Goal: Task Accomplishment & Management: Complete application form

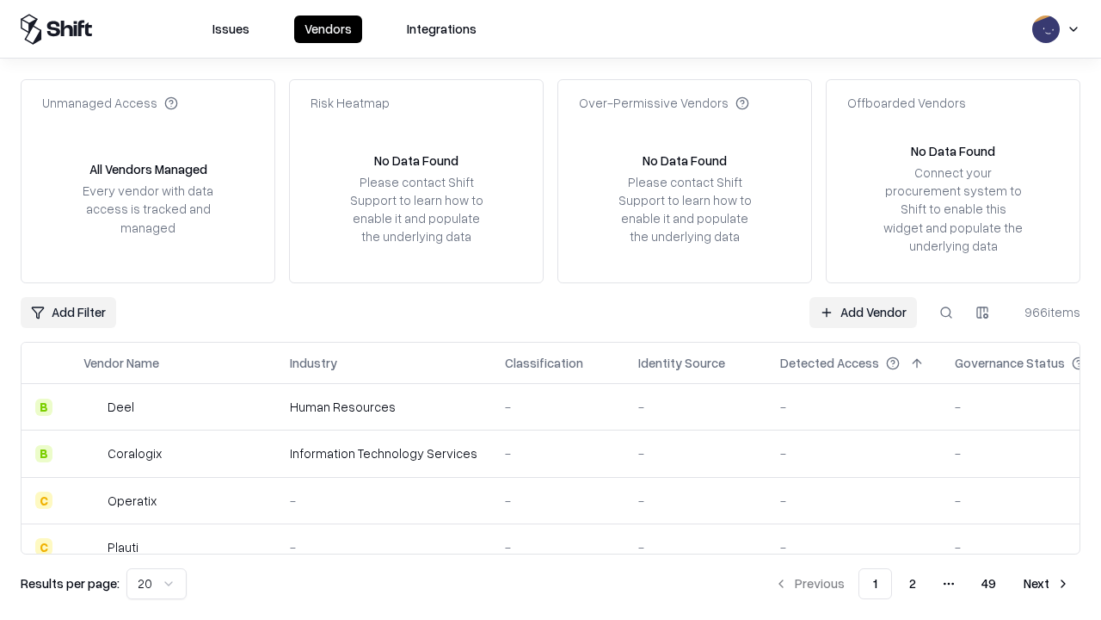
click at [863, 312] on link "Add Vendor" at bounding box center [864, 312] width 108 height 31
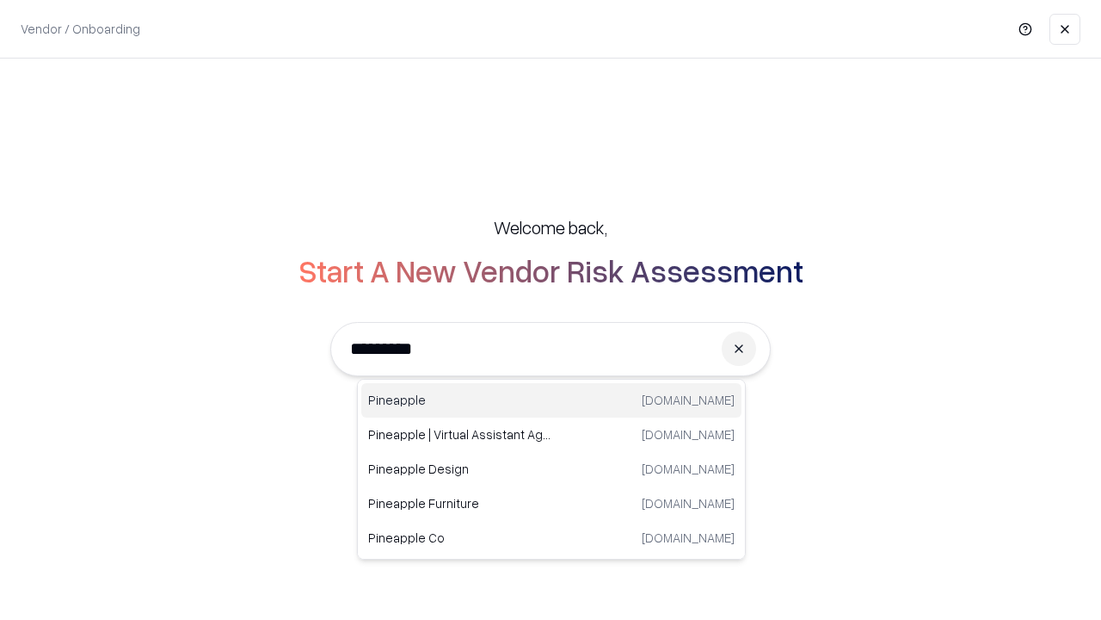
click at [552, 400] on div "Pineapple pineappleenergy.com" at bounding box center [551, 400] width 380 height 34
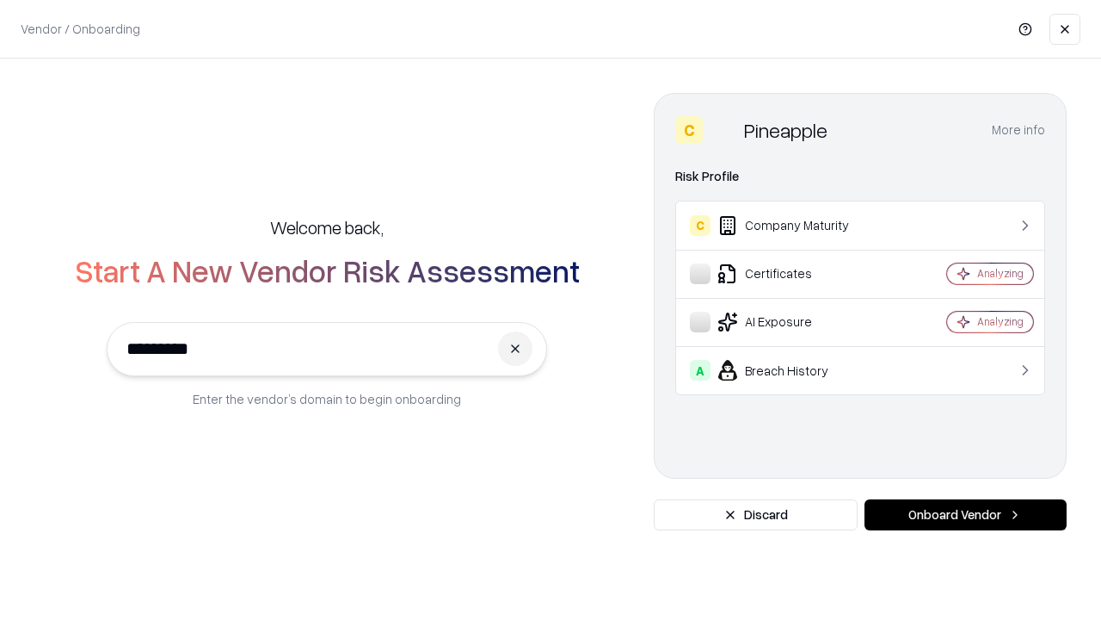
type input "*********"
click at [965, 515] on button "Onboard Vendor" at bounding box center [966, 514] width 202 height 31
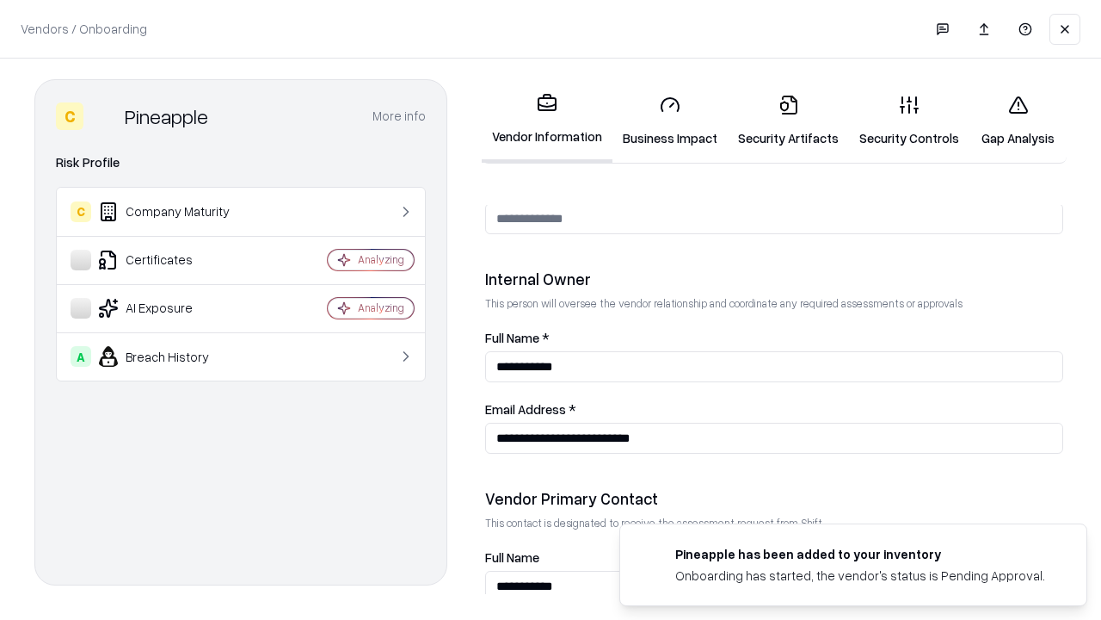
scroll to position [891, 0]
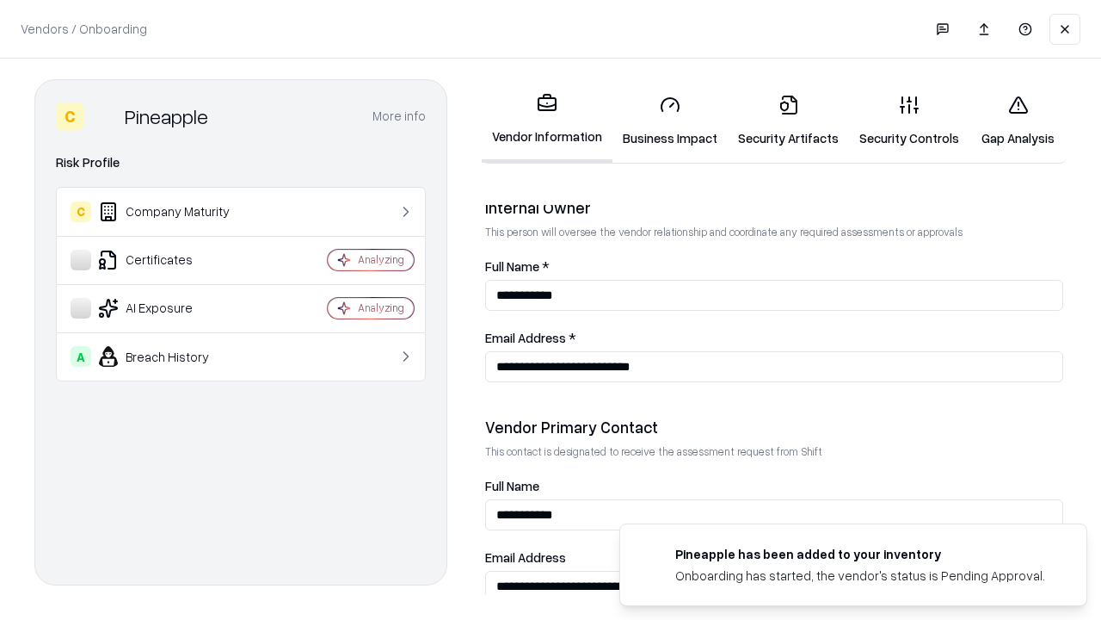
click at [670, 120] on link "Business Impact" at bounding box center [670, 121] width 115 height 80
click at [788, 120] on link "Security Artifacts" at bounding box center [788, 121] width 121 height 80
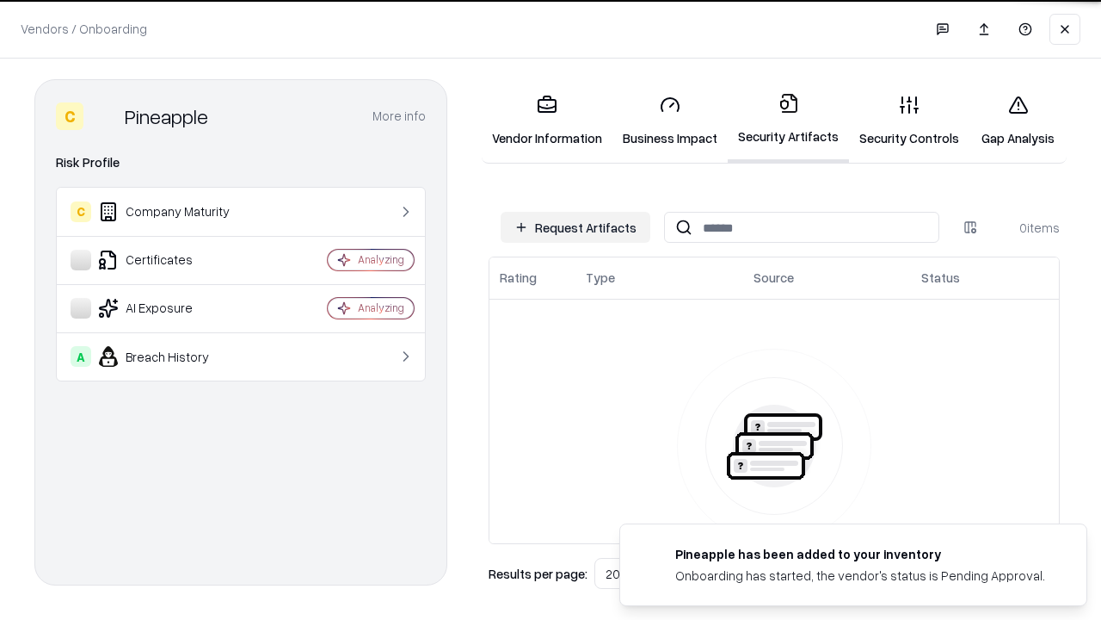
click at [576, 227] on button "Request Artifacts" at bounding box center [576, 227] width 150 height 31
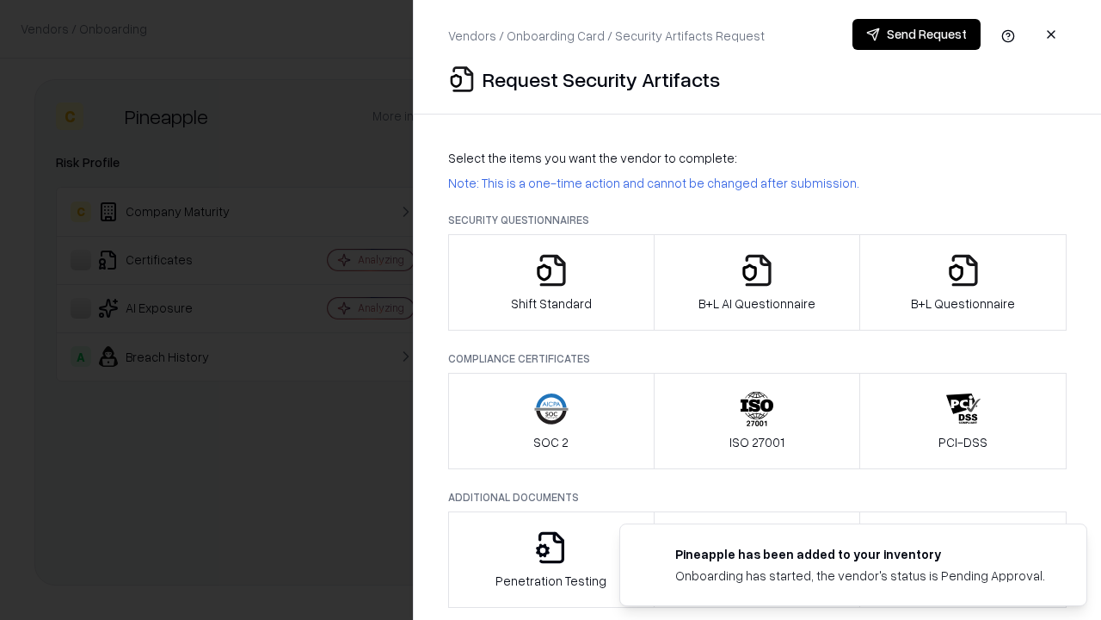
click at [551, 282] on icon "button" at bounding box center [551, 270] width 34 height 34
click at [916, 34] on button "Send Request" at bounding box center [917, 34] width 128 height 31
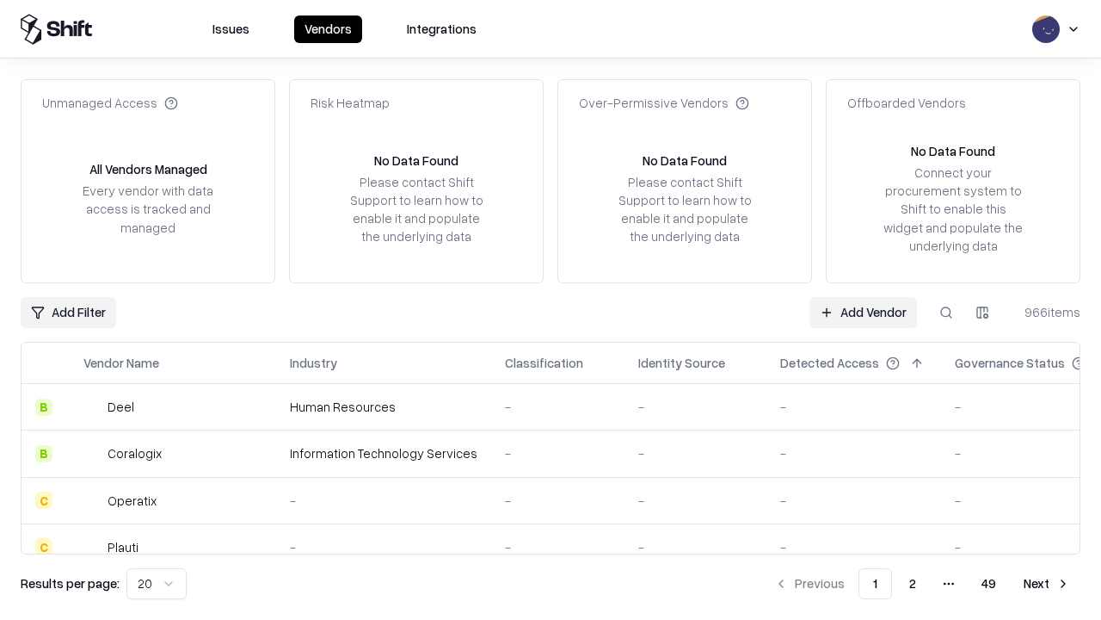
click at [947, 312] on button at bounding box center [946, 312] width 31 height 31
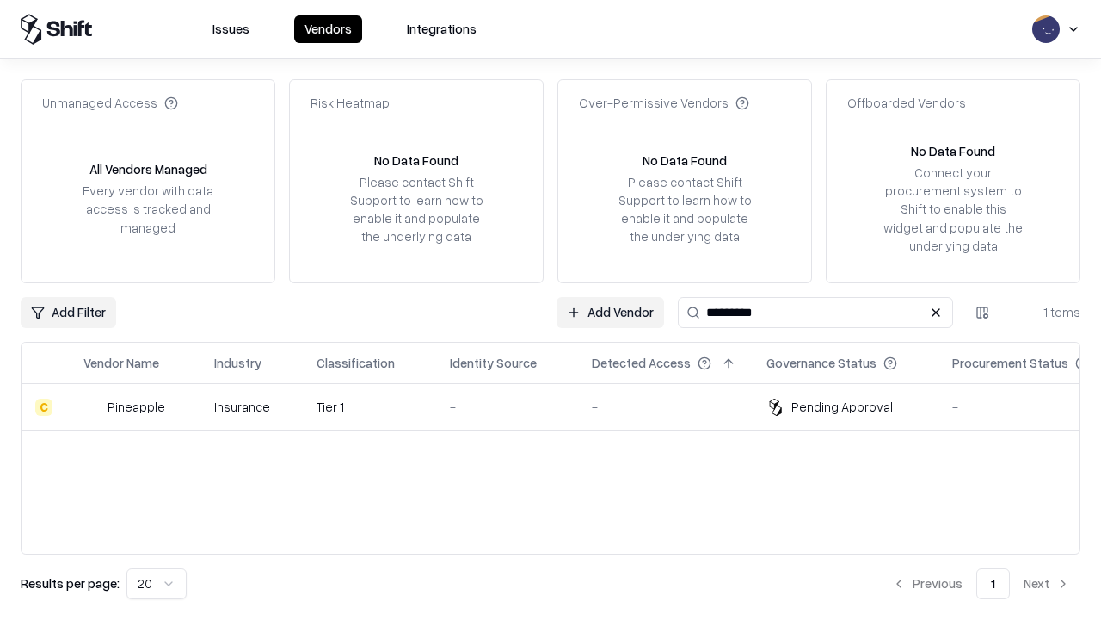
type input "*********"
click at [561, 406] on div "-" at bounding box center [507, 407] width 114 height 18
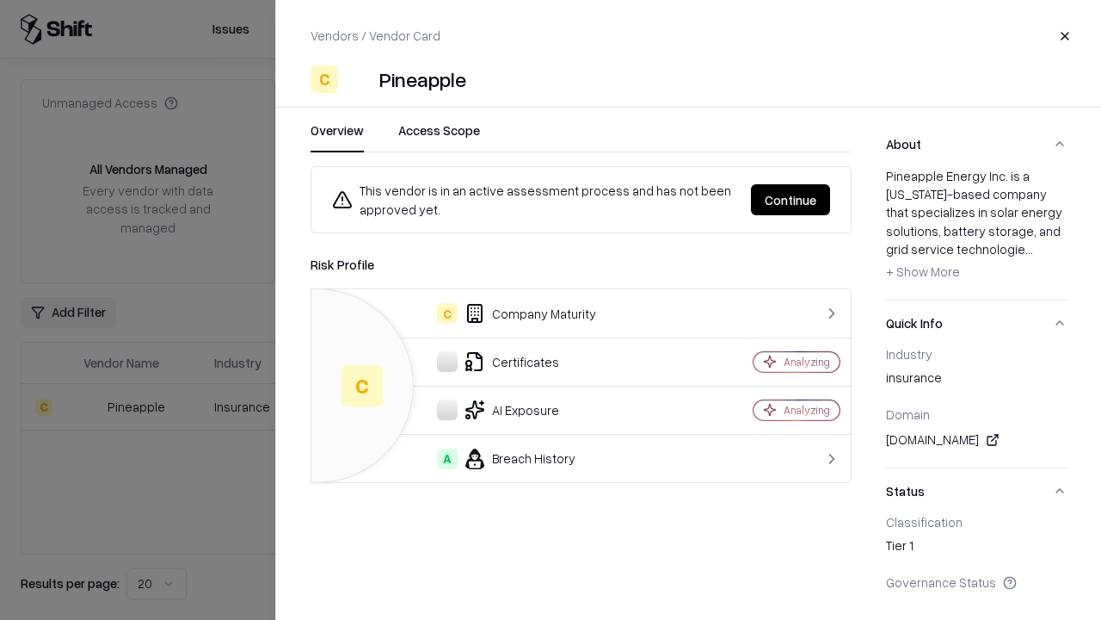
click at [791, 200] on button "Continue" at bounding box center [790, 199] width 79 height 31
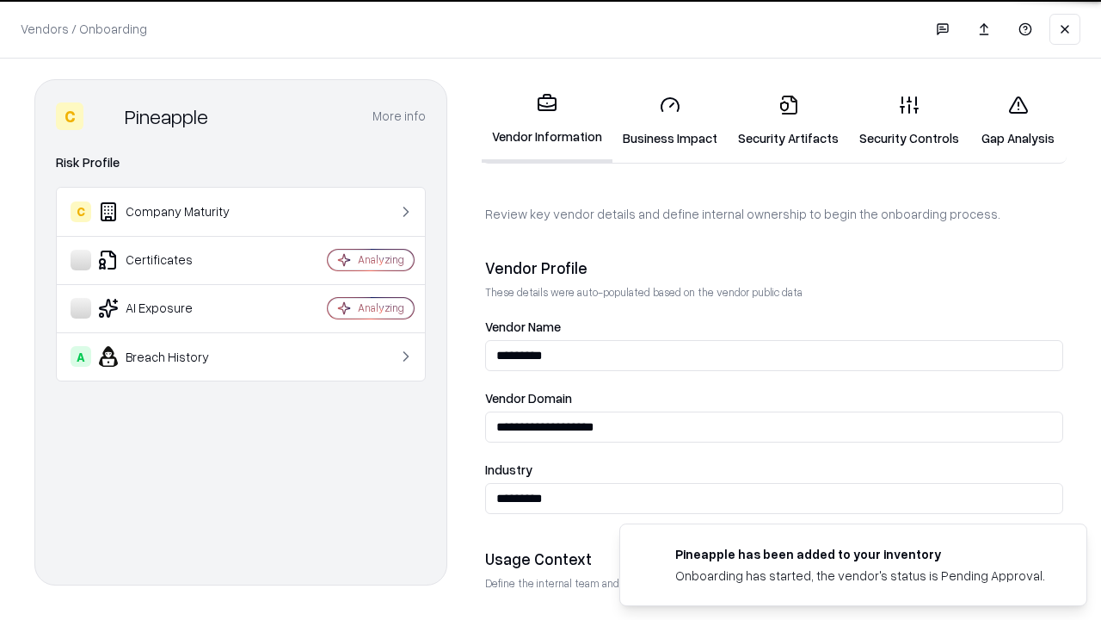
click at [788, 120] on link "Security Artifacts" at bounding box center [788, 121] width 121 height 80
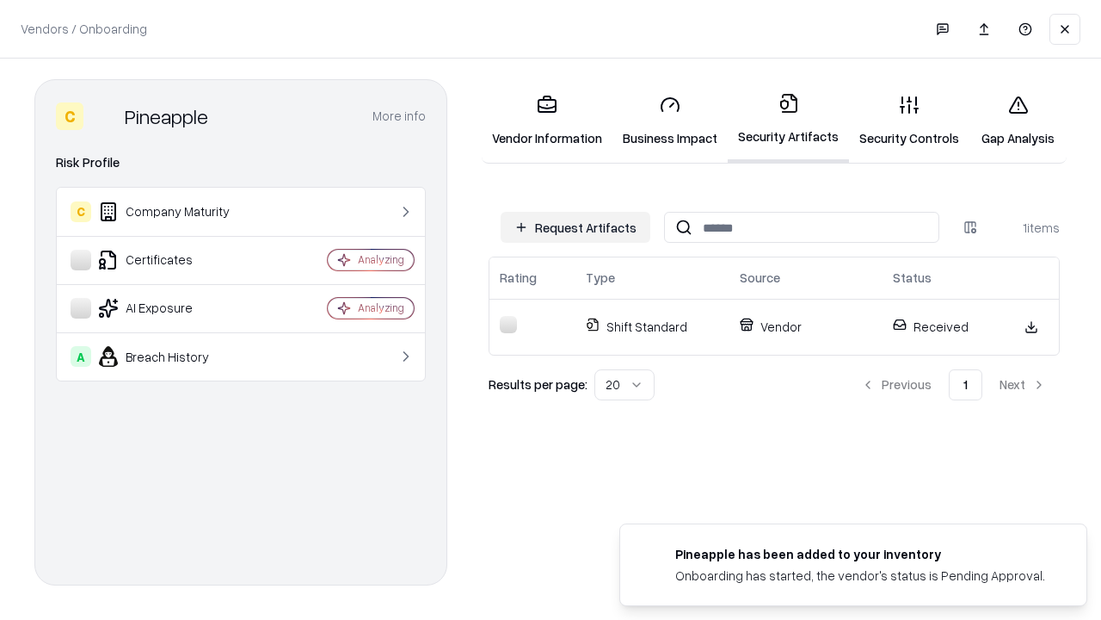
click at [910, 120] on link "Security Controls" at bounding box center [909, 121] width 120 height 80
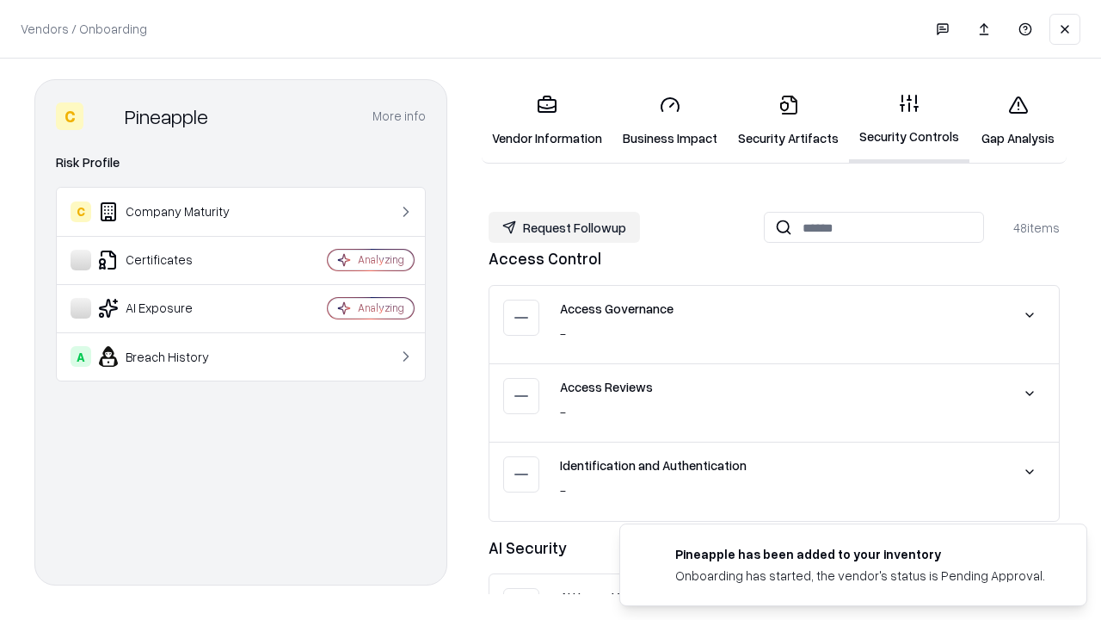
click at [564, 227] on button "Request Followup" at bounding box center [564, 227] width 151 height 31
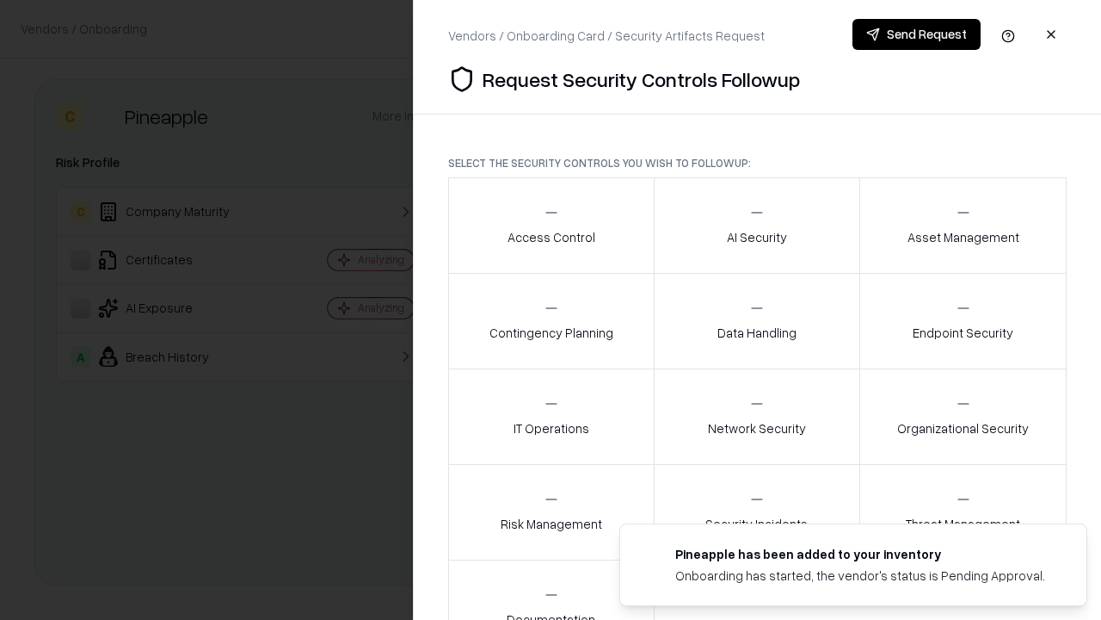
click at [551, 225] on div "Access Control" at bounding box center [552, 225] width 88 height 42
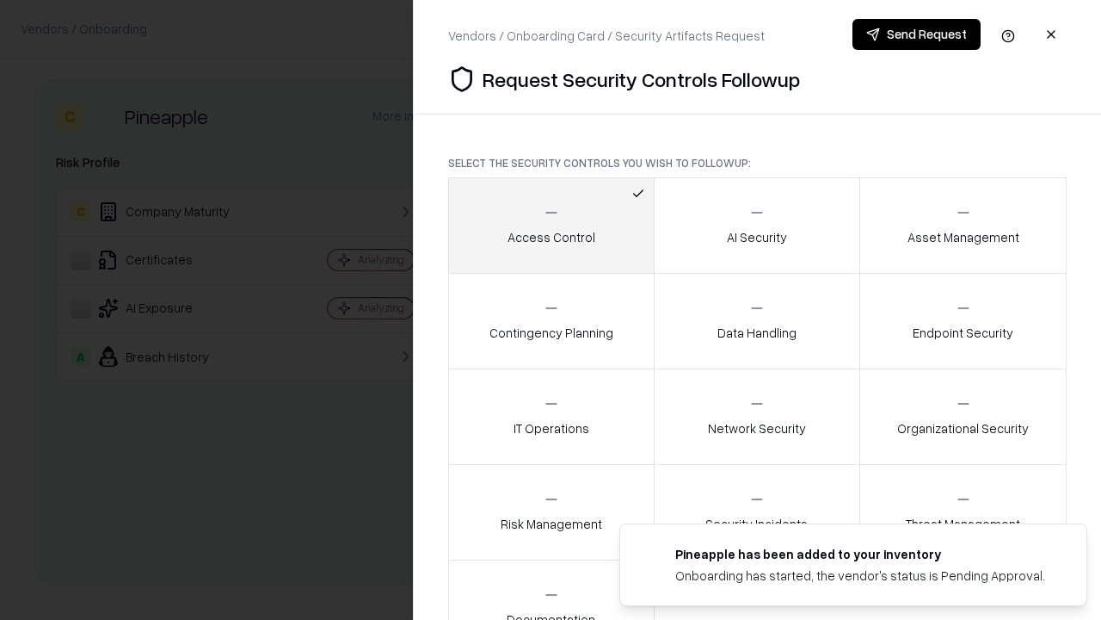
click at [916, 34] on button "Send Request" at bounding box center [917, 34] width 128 height 31
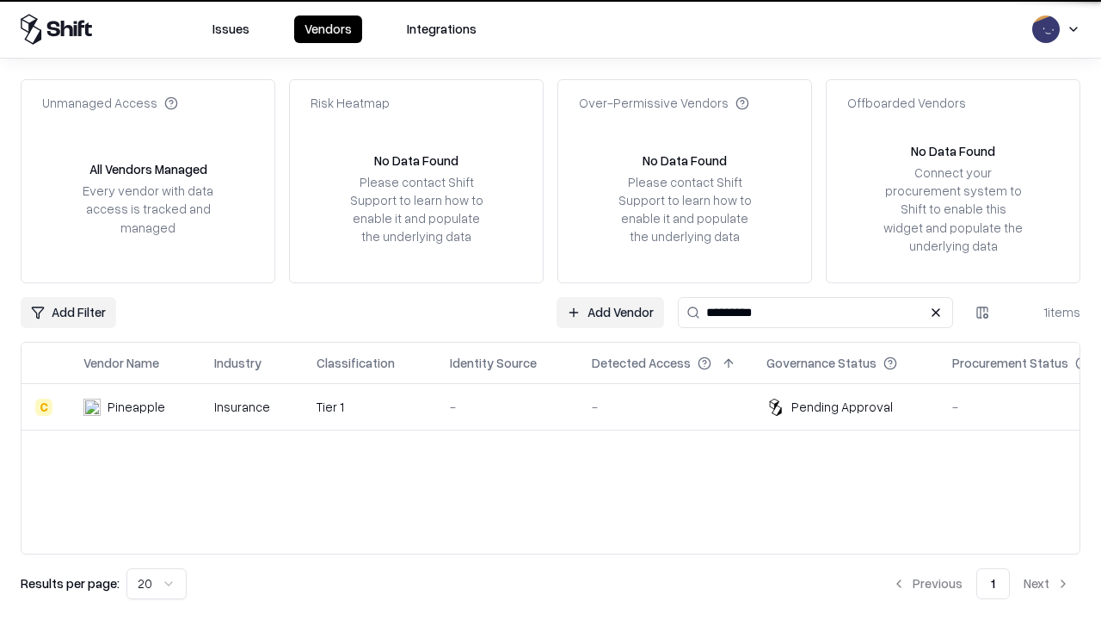
type input "*********"
click at [561, 406] on div "-" at bounding box center [507, 407] width 114 height 18
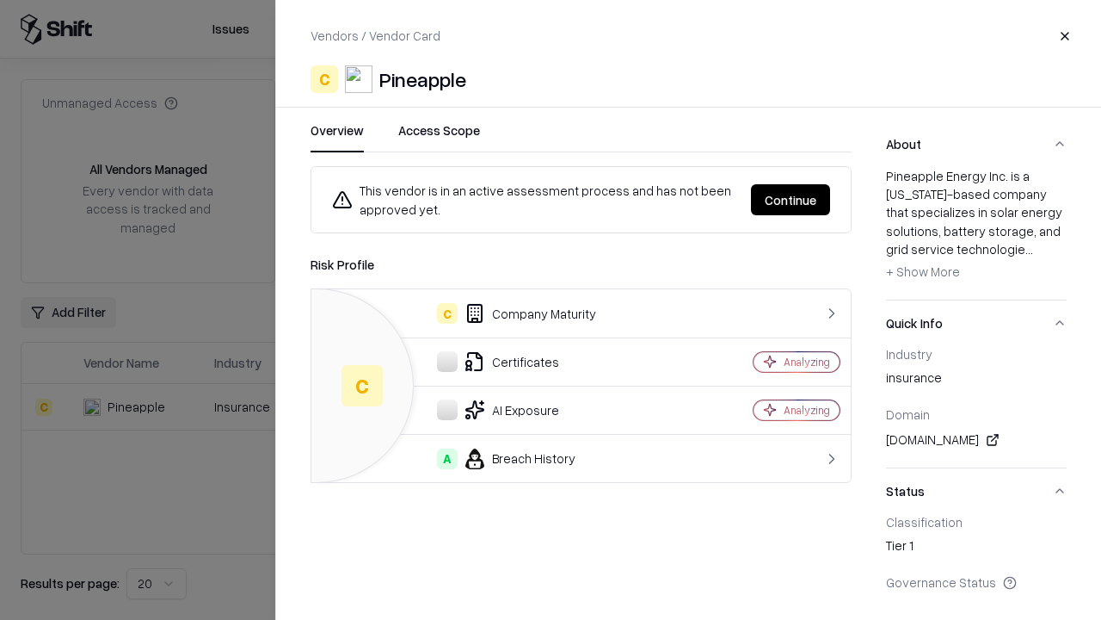
click at [791, 200] on button "Continue" at bounding box center [790, 199] width 79 height 31
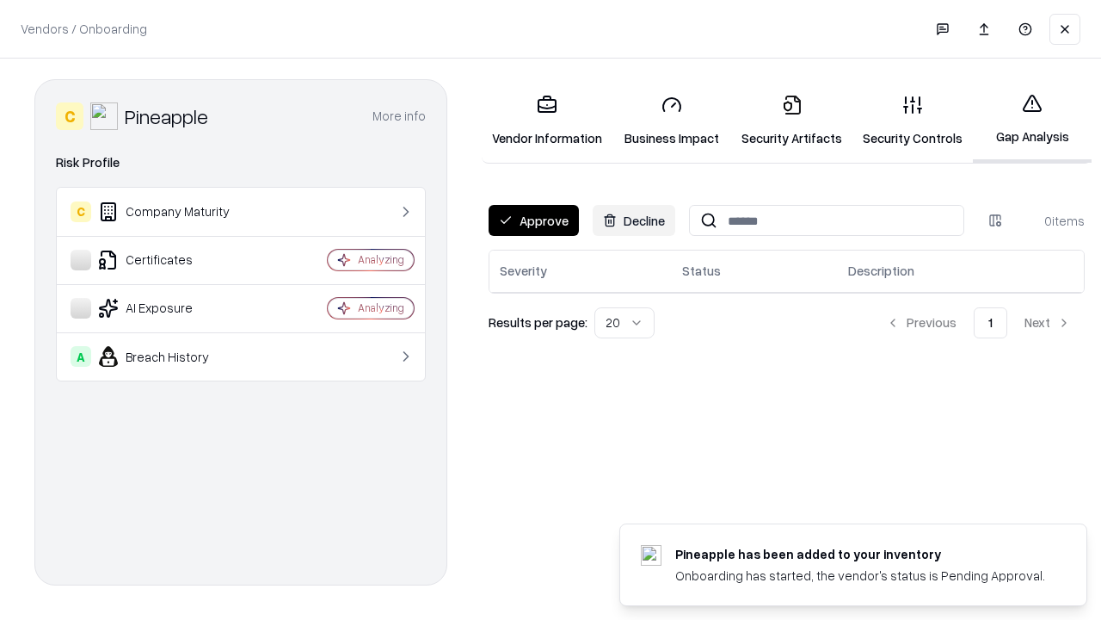
click at [534, 220] on button "Approve" at bounding box center [534, 220] width 90 height 31
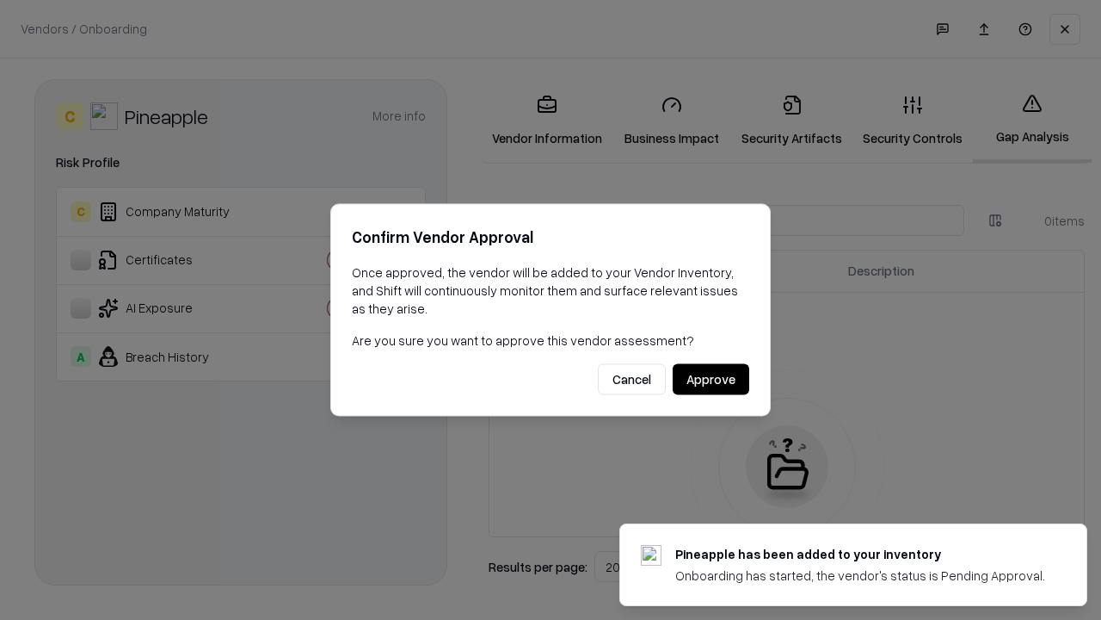
click at [711, 379] on button "Approve" at bounding box center [711, 379] width 77 height 31
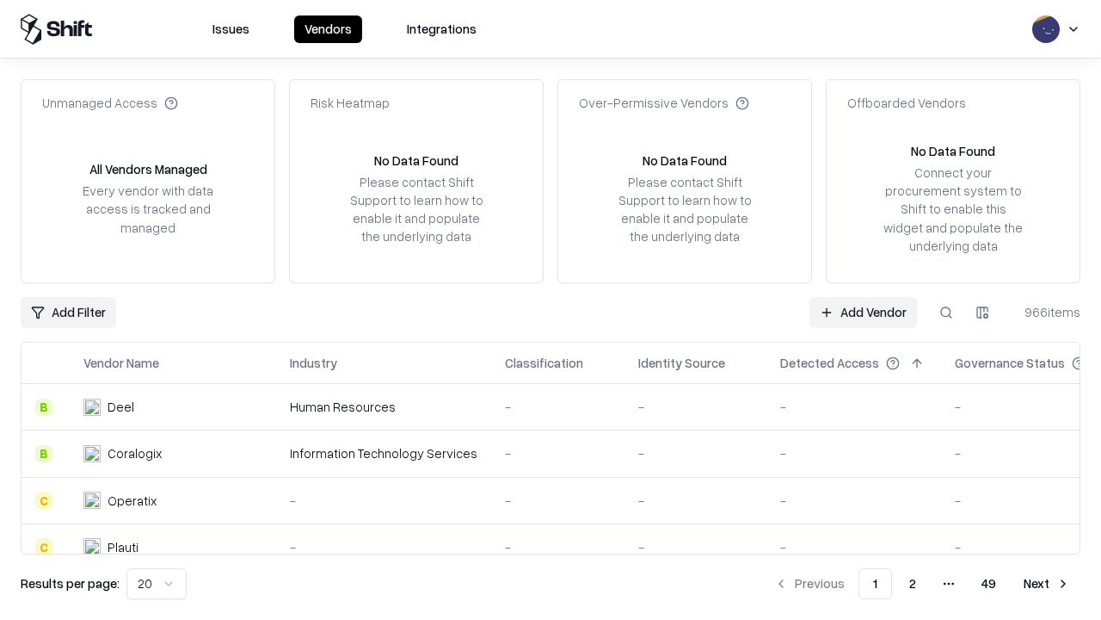
type input "*********"
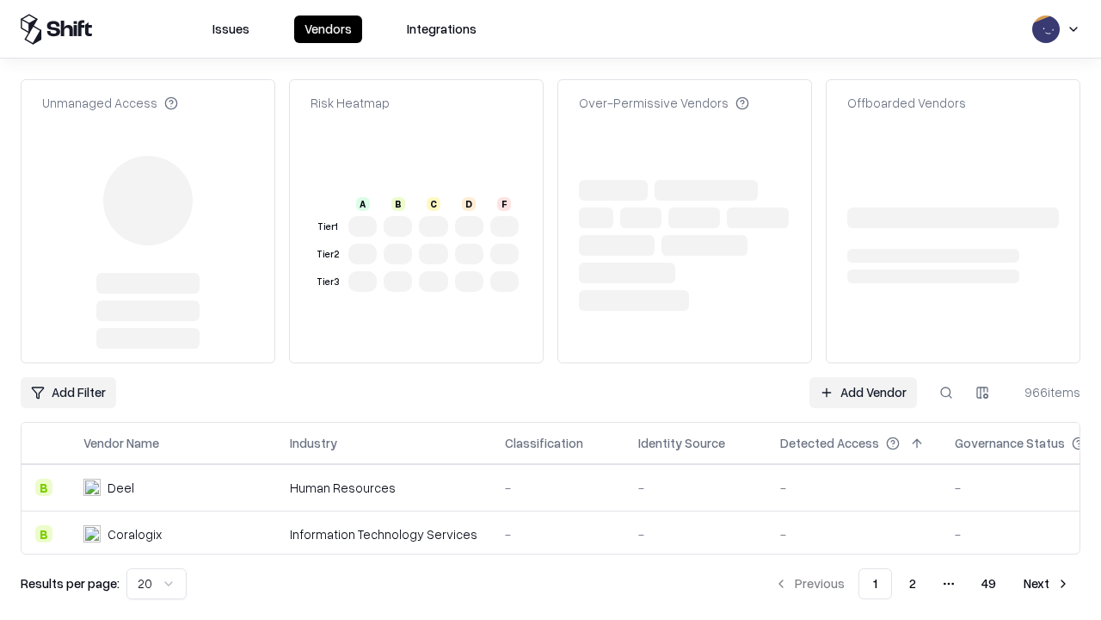
click at [863, 377] on link "Add Vendor" at bounding box center [864, 392] width 108 height 31
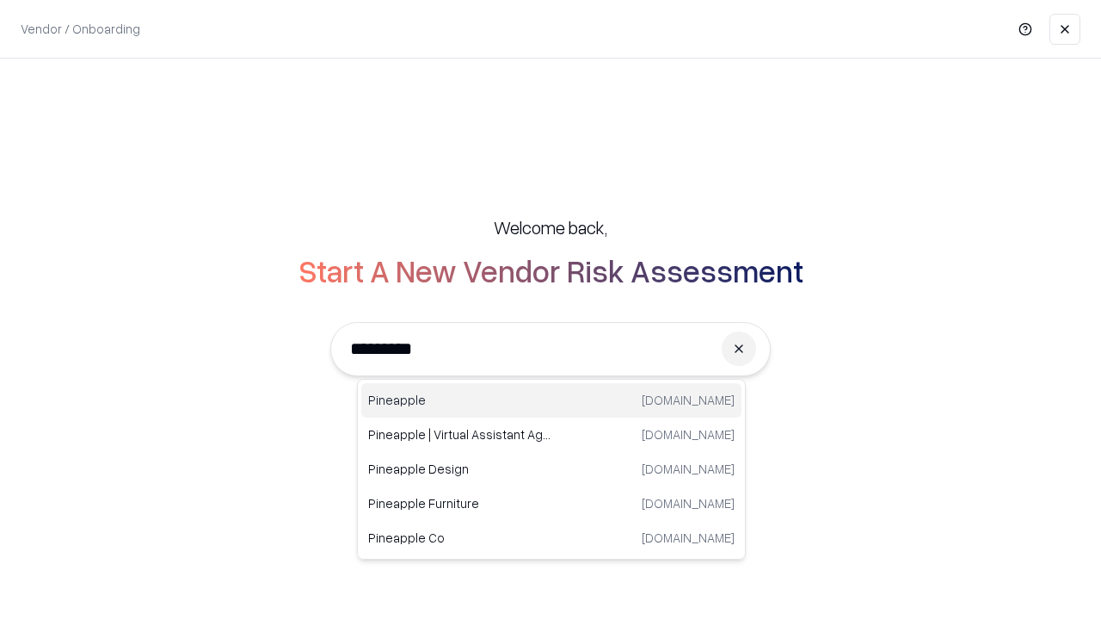
click at [552, 400] on div "Pineapple [DOMAIN_NAME]" at bounding box center [551, 400] width 380 height 34
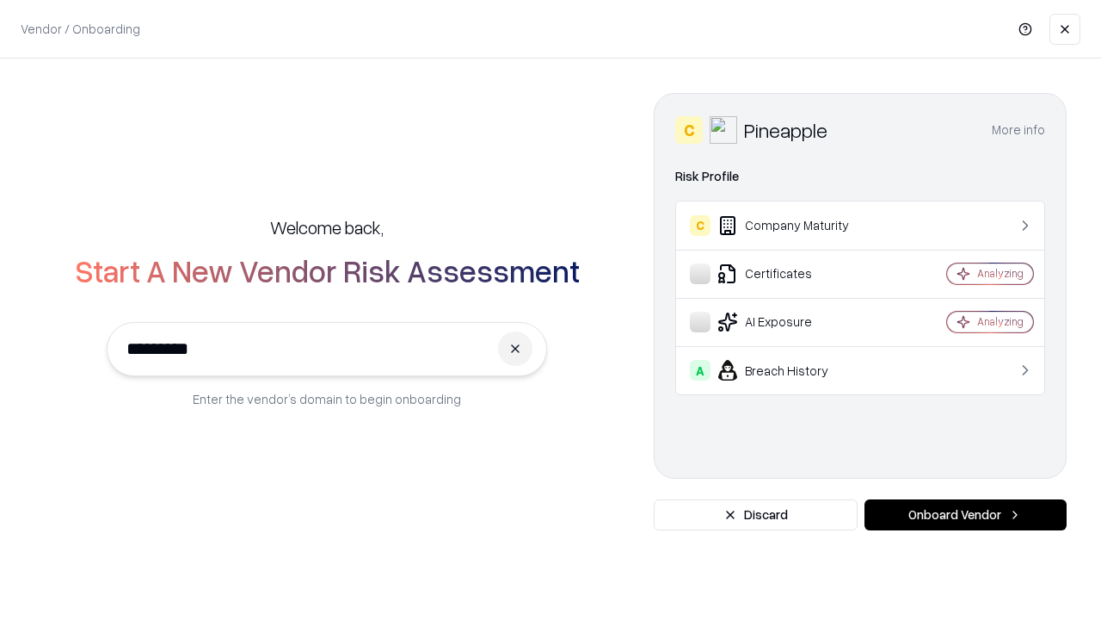
type input "*********"
click at [965, 515] on button "Onboard Vendor" at bounding box center [966, 514] width 202 height 31
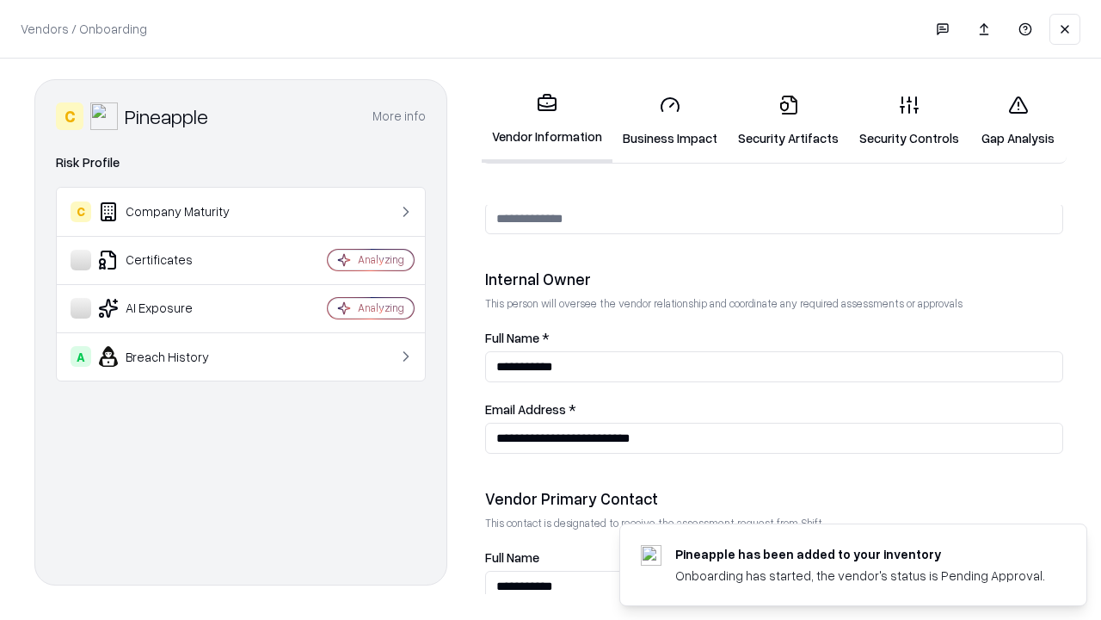
scroll to position [891, 0]
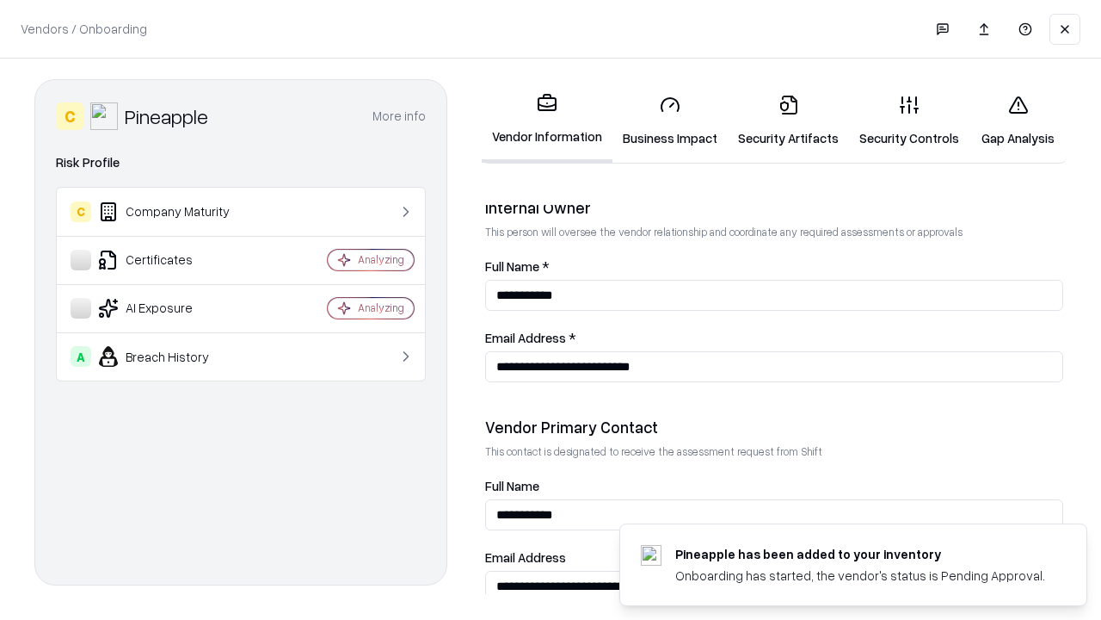
click at [1018, 120] on link "Gap Analysis" at bounding box center [1018, 121] width 97 height 80
